Goal: Complete application form

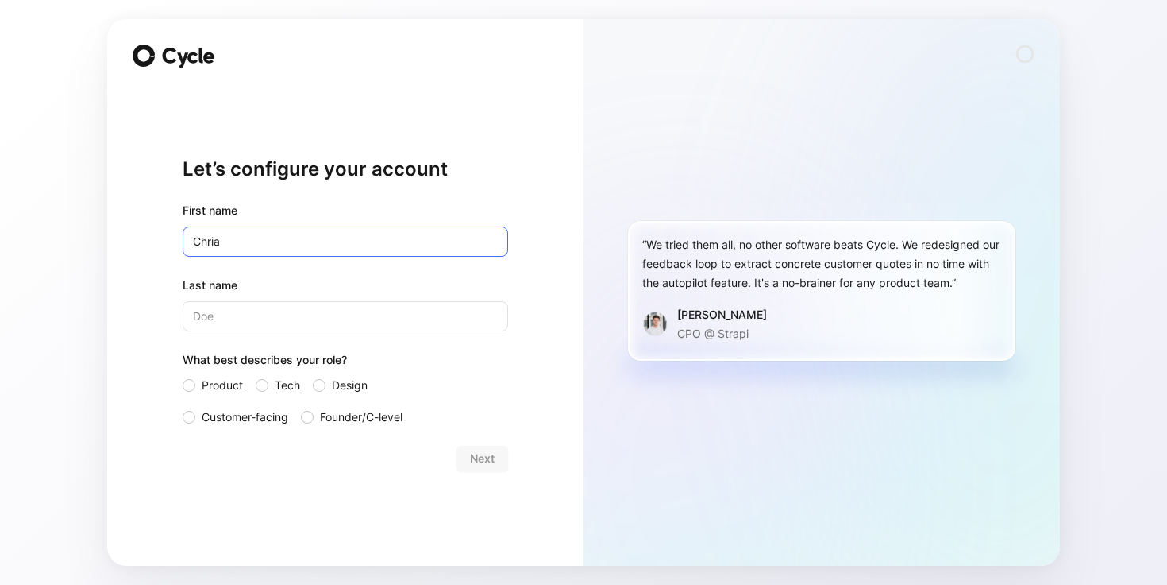
click at [416, 230] on input "Chria" at bounding box center [346, 241] width 326 height 30
click at [413, 237] on input "Chria" at bounding box center [346, 241] width 326 height 30
type input "[PERSON_NAME]"
click at [267, 382] on div at bounding box center [262, 385] width 13 height 13
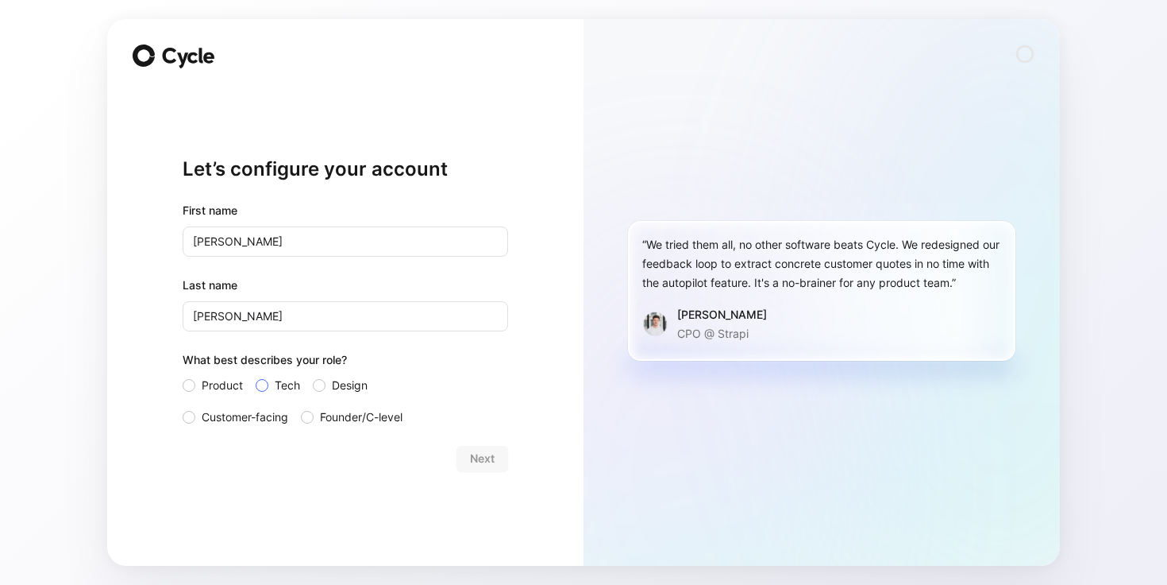
click at [256, 376] on input "Tech" at bounding box center [256, 376] width 0 height 0
click at [481, 461] on span "Next" at bounding box center [482, 458] width 25 height 19
click at [262, 412] on span "Customer-facing" at bounding box center [245, 416] width 87 height 19
click at [183, 407] on input "Customer-facing" at bounding box center [183, 407] width 0 height 0
click at [468, 450] on button "Next" at bounding box center [483, 458] width 52 height 25
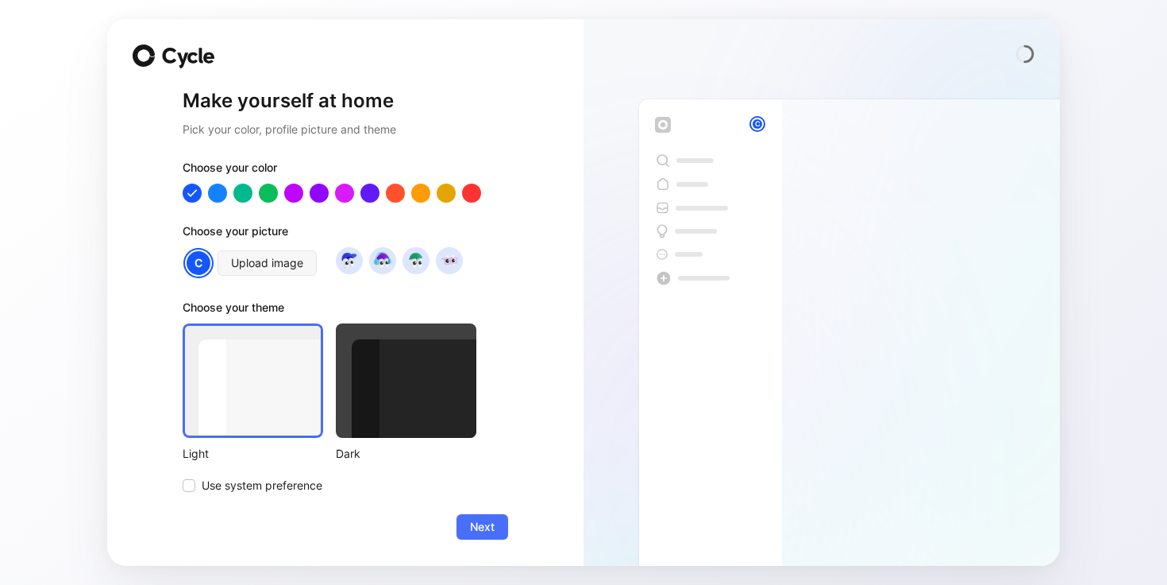
click at [454, 400] on div at bounding box center [406, 380] width 141 height 114
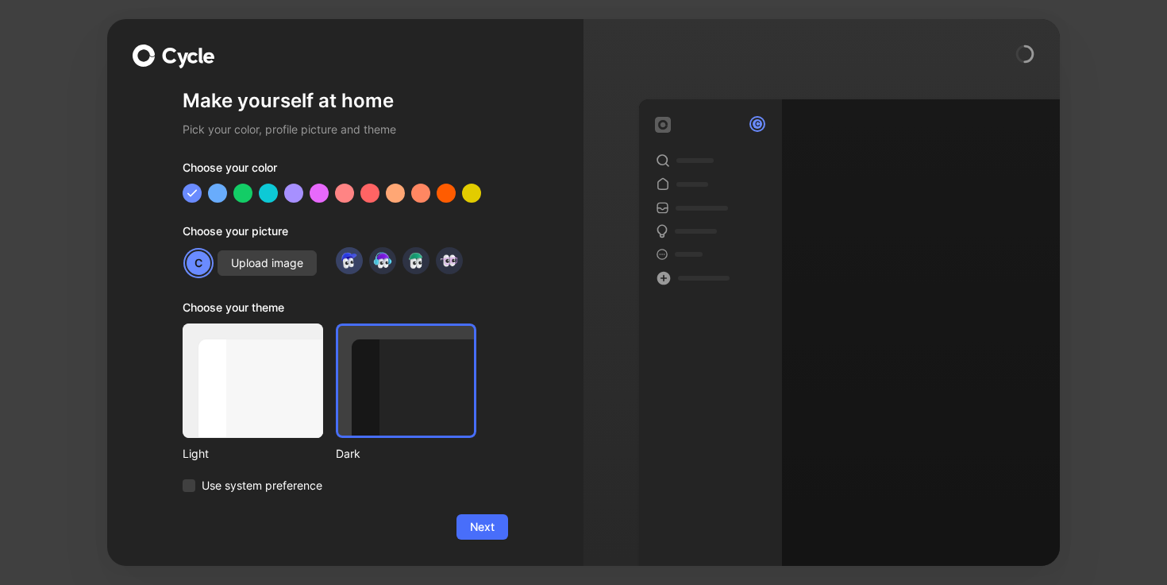
click at [350, 260] on img at bounding box center [348, 259] width 21 height 21
click at [381, 264] on img at bounding box center [382, 259] width 21 height 21
click at [415, 265] on img at bounding box center [415, 259] width 21 height 21
click at [447, 265] on img at bounding box center [448, 259] width 21 height 21
click at [388, 255] on img at bounding box center [382, 259] width 21 height 21
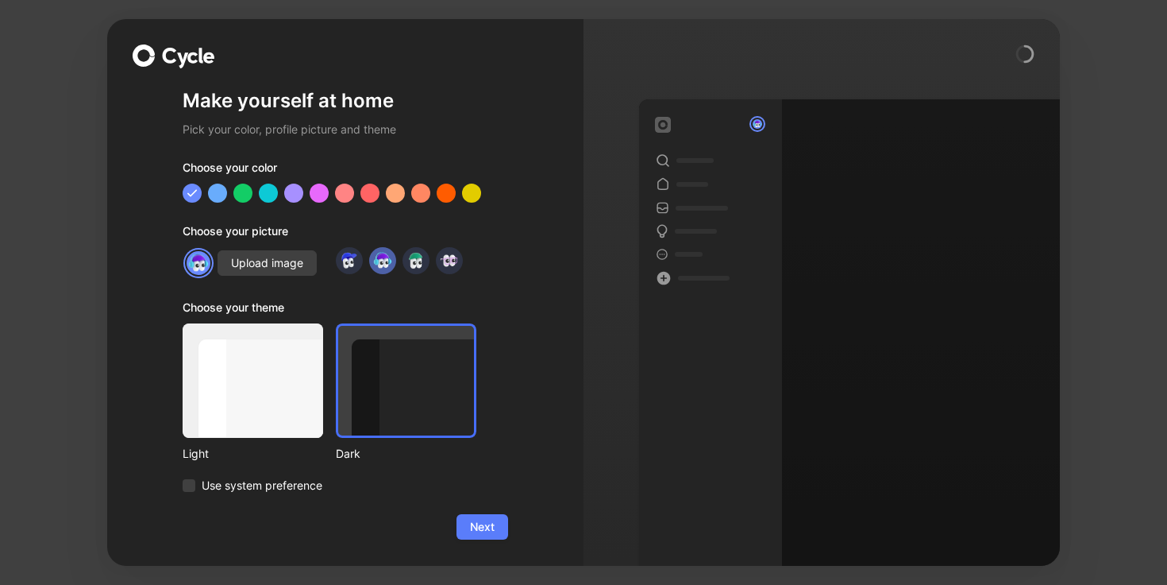
click at [478, 531] on span "Next" at bounding box center [482, 526] width 25 height 19
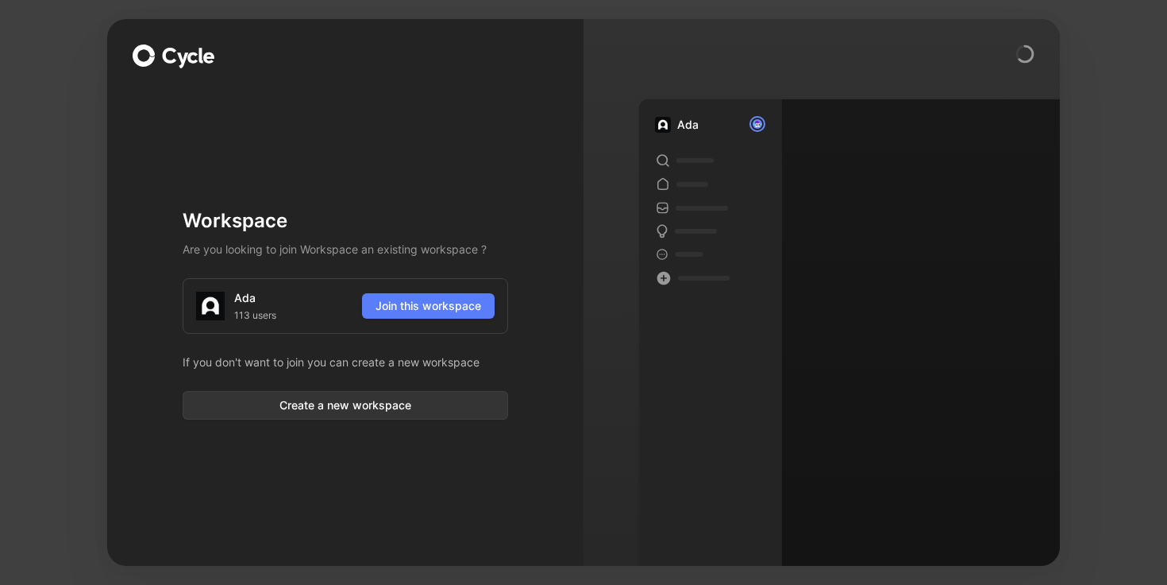
click at [452, 311] on span "Join this workspace" at bounding box center [429, 305] width 106 height 19
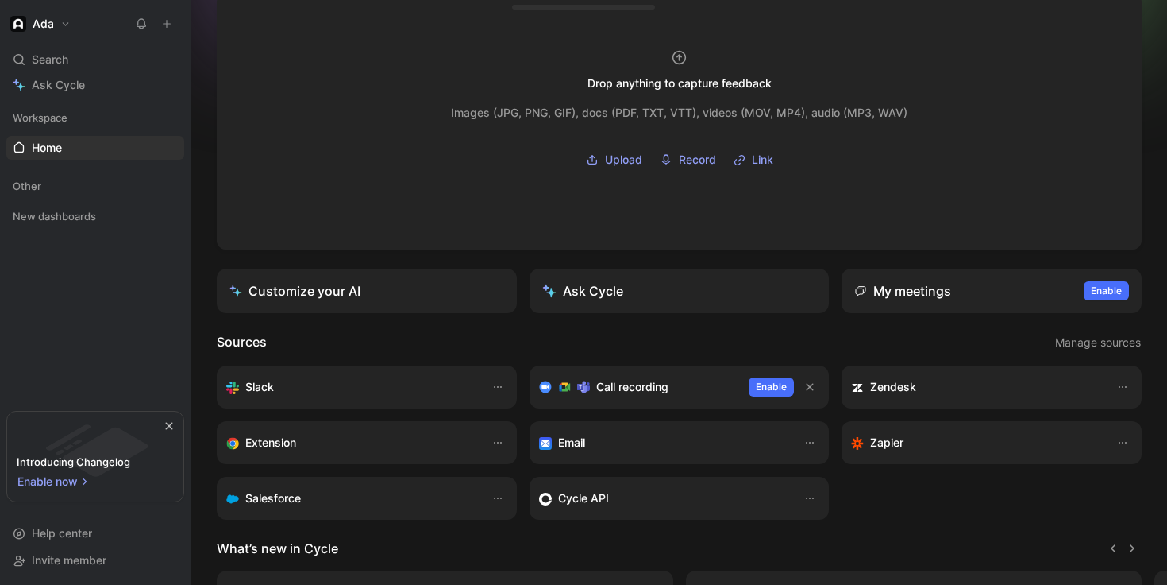
scroll to position [90, 0]
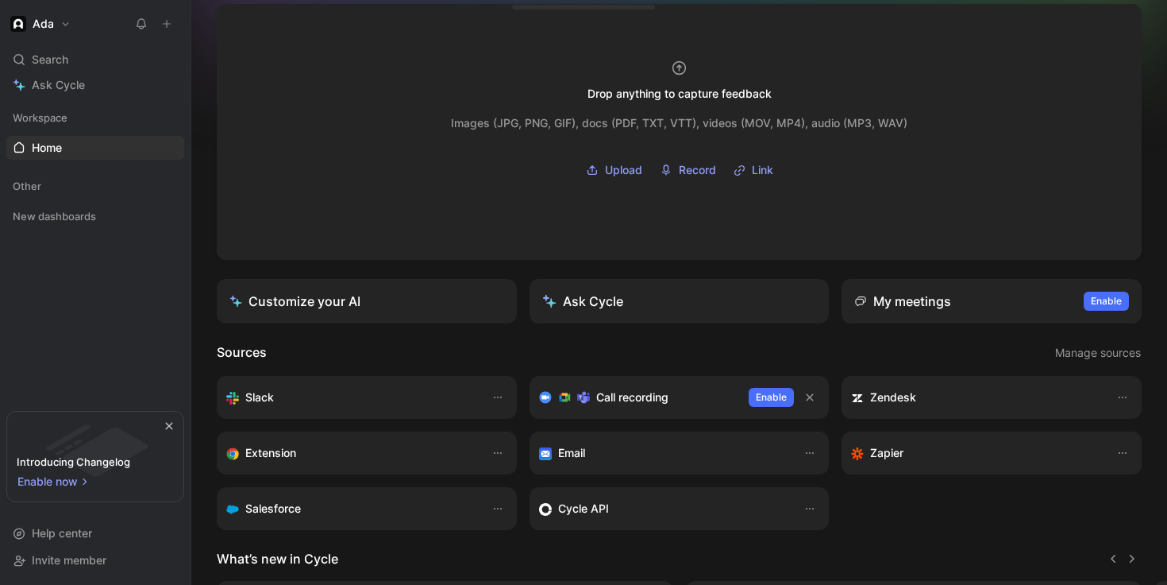
click at [408, 404] on div "Slack" at bounding box center [350, 397] width 249 height 19
click at [284, 398] on div "Slack" at bounding box center [350, 397] width 249 height 19
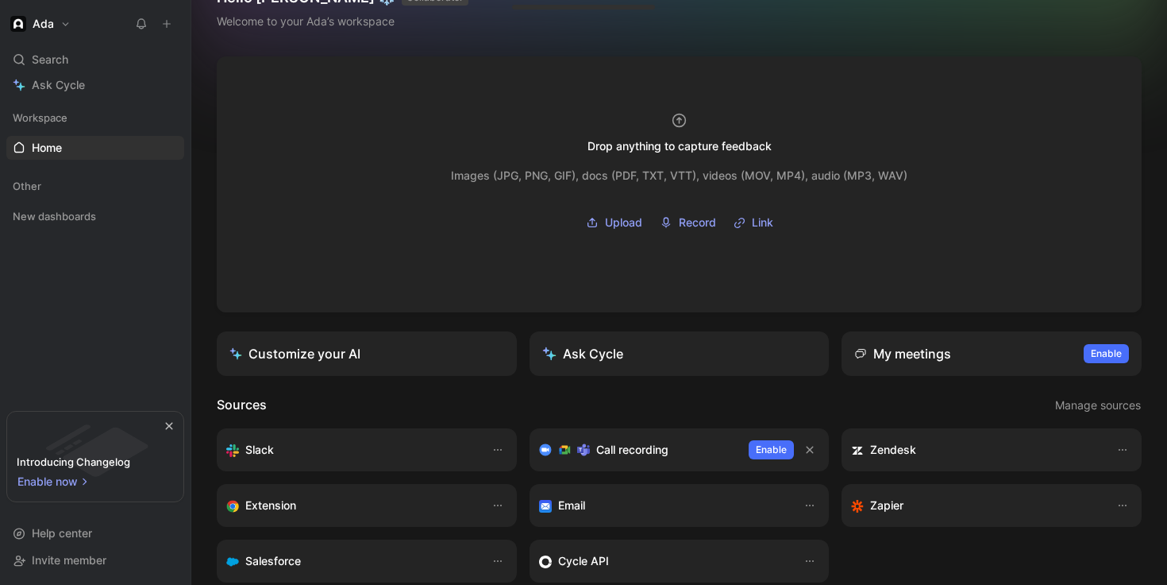
scroll to position [0, 0]
